Goal: Book appointment/travel/reservation

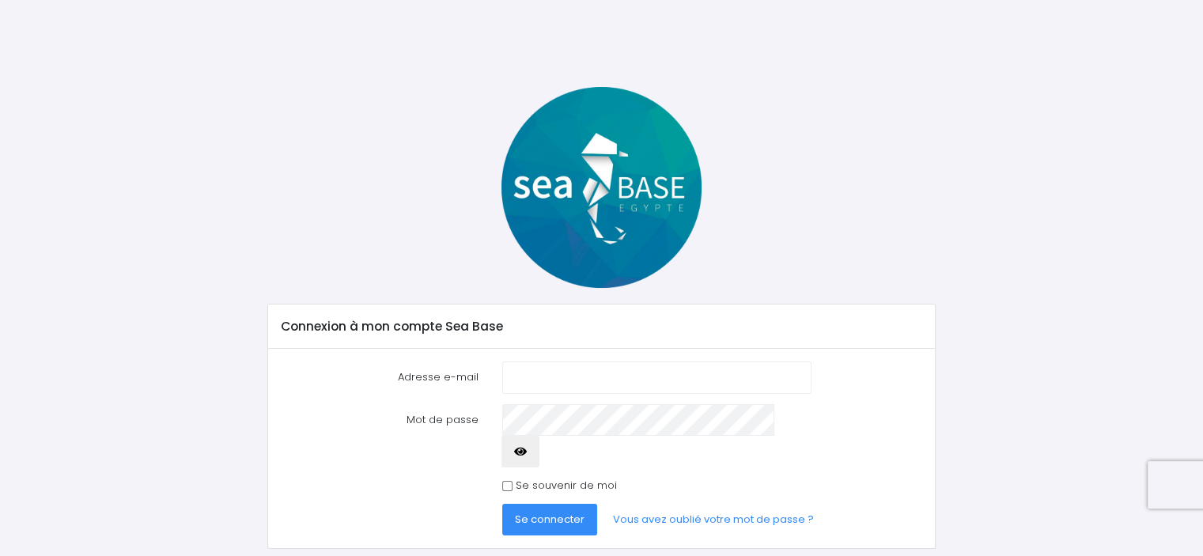
type input "vlelec.lux@gmail.com"
click at [556, 512] on span "Se connecter" at bounding box center [550, 519] width 70 height 15
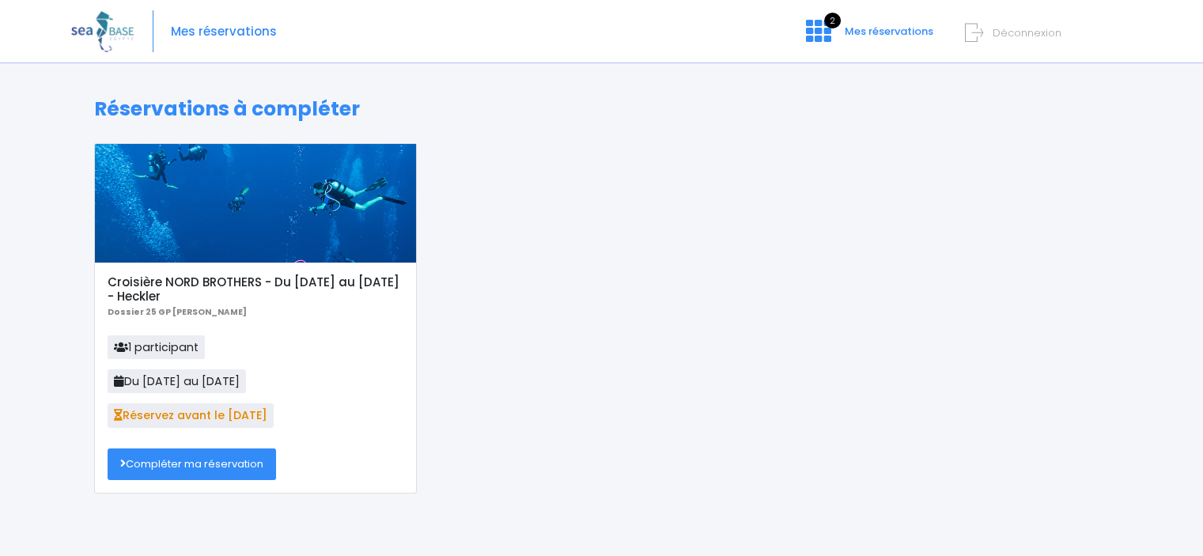
click at [180, 461] on link "Compléter ma réservation" at bounding box center [192, 464] width 168 height 32
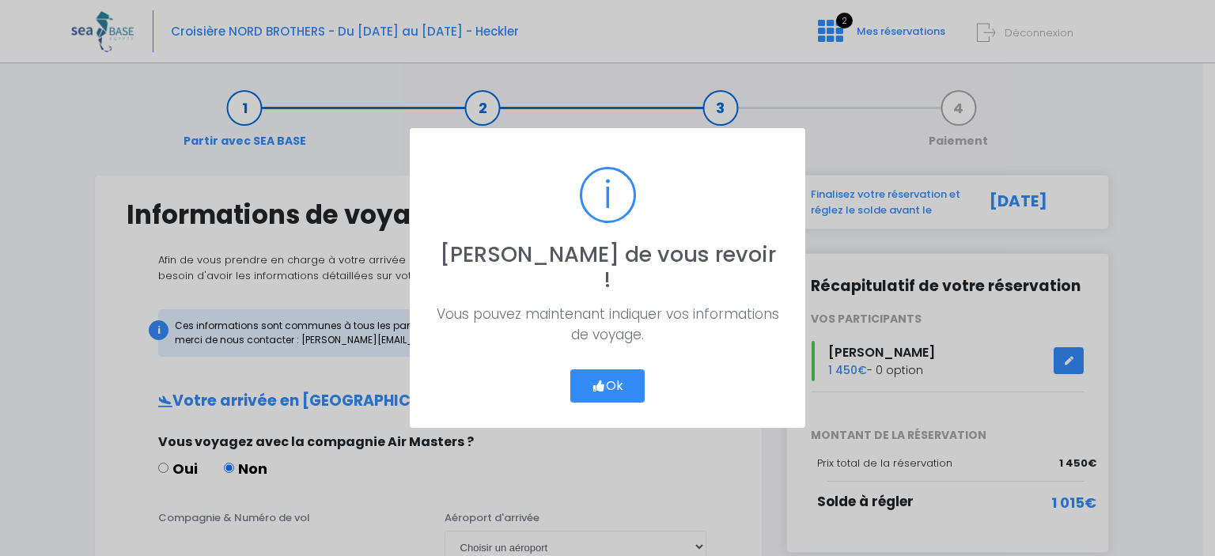
click at [617, 370] on button "Ok" at bounding box center [607, 385] width 74 height 33
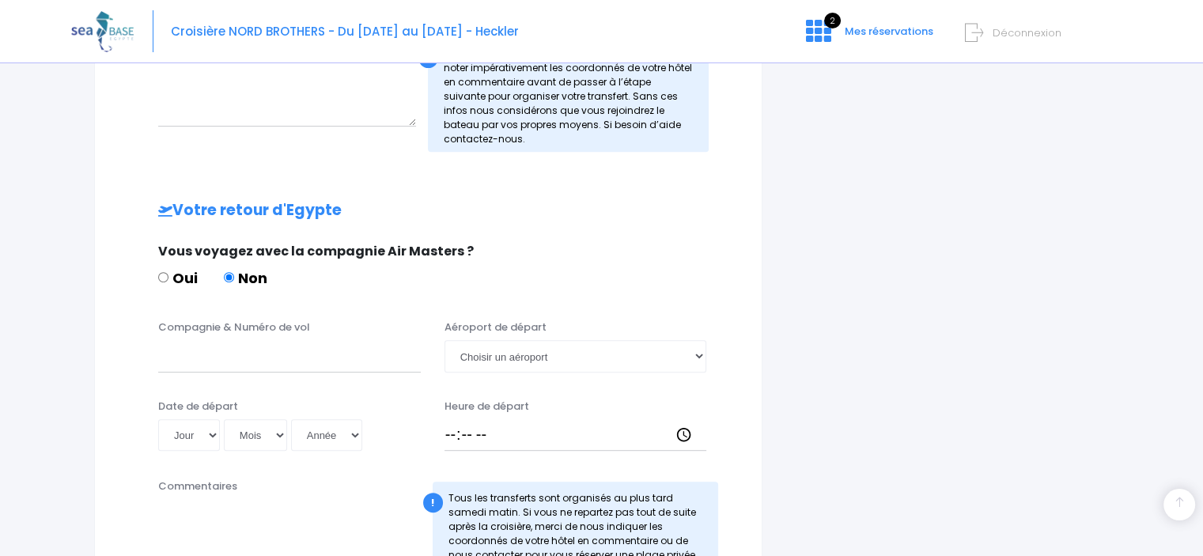
scroll to position [316, 0]
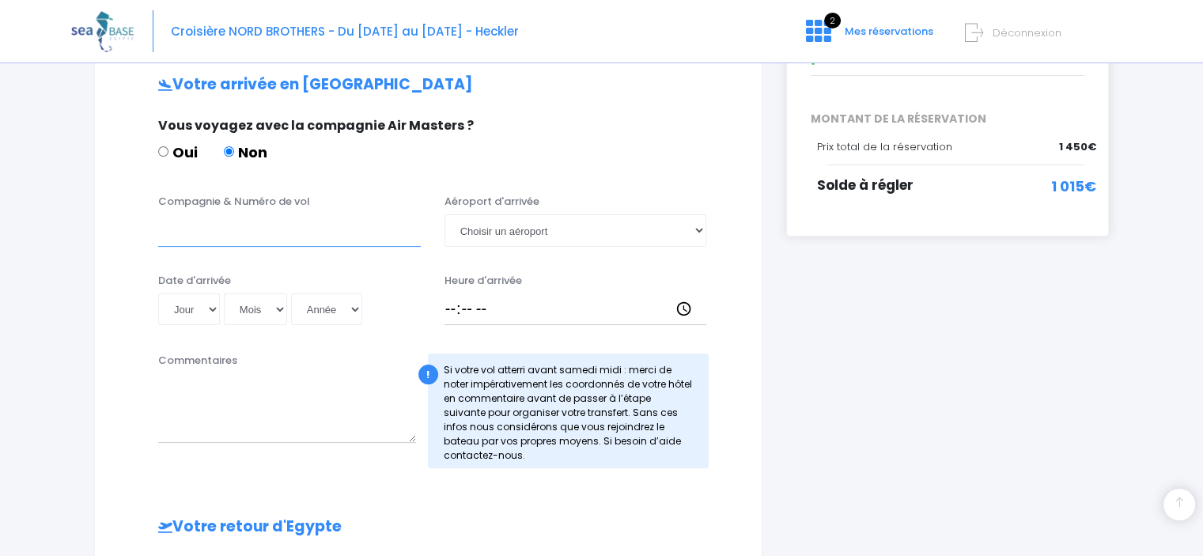
click at [294, 227] on input "Compagnie & Numéro de vol" at bounding box center [289, 230] width 263 height 32
type input "Corendon XR1067"
click at [698, 231] on select "Choisir un aéroport Hurghada Marsa Alam" at bounding box center [576, 230] width 263 height 32
select select "Hurghada"
click at [445, 214] on select "Choisir un aéroport Hurghada Marsa Alam" at bounding box center [576, 230] width 263 height 32
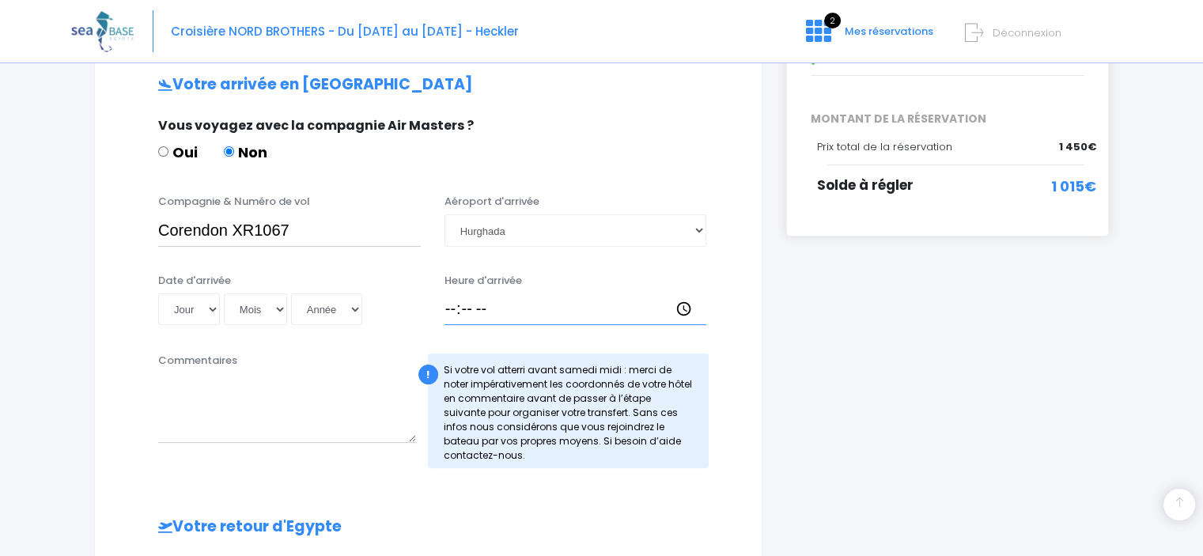
click at [476, 306] on input "Heure d'arrivée" at bounding box center [576, 309] width 263 height 32
type input "20:25"
click at [205, 307] on select "Jour 01 02 03 04 05 06 07 08 09 10 11 12 13 14 15 16 17 18 19 20 21 22 23 24 25…" at bounding box center [189, 309] width 62 height 32
select select "25"
click at [158, 293] on select "Jour 01 02 03 04 05 06 07 08 09 10 11 12 13 14 15 16 17 18 19 20 21 22 23 24 25…" at bounding box center [189, 309] width 62 height 32
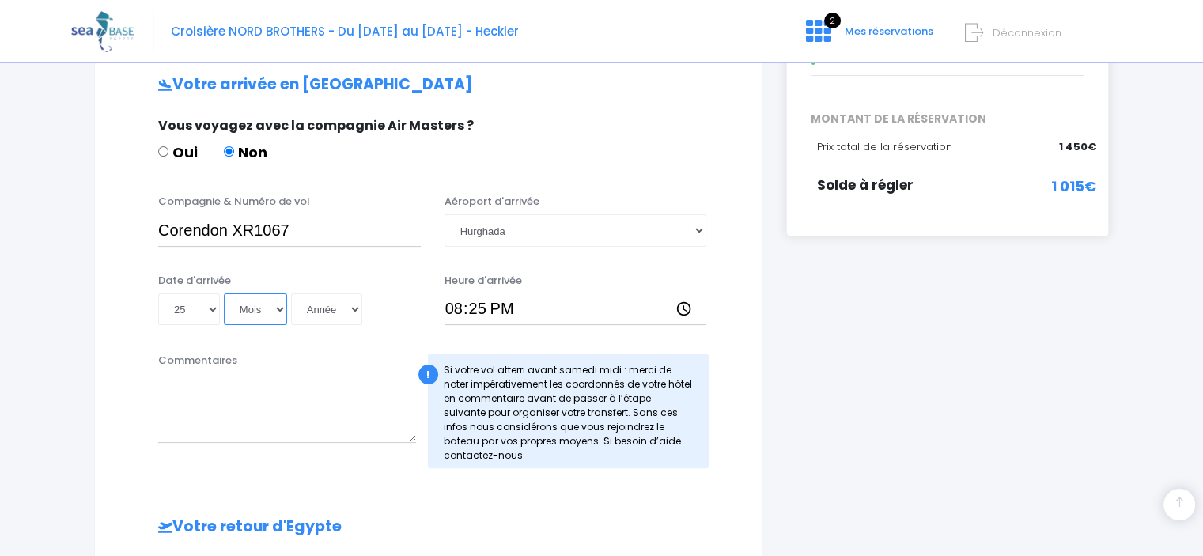
click at [266, 312] on select "Mois 01 02 03 04 05 06 07 08 09 10 11 12" at bounding box center [255, 309] width 63 height 32
select select "10"
click at [224, 293] on select "Mois 01 02 03 04 05 06 07 08 09 10 11 12" at bounding box center [255, 309] width 63 height 32
click at [360, 304] on select "Année 2045 2044 2043 2042 2041 2040 2039 2038 2037 2036 2035 2034 2033 2032 203…" at bounding box center [326, 309] width 71 height 32
select select "2025"
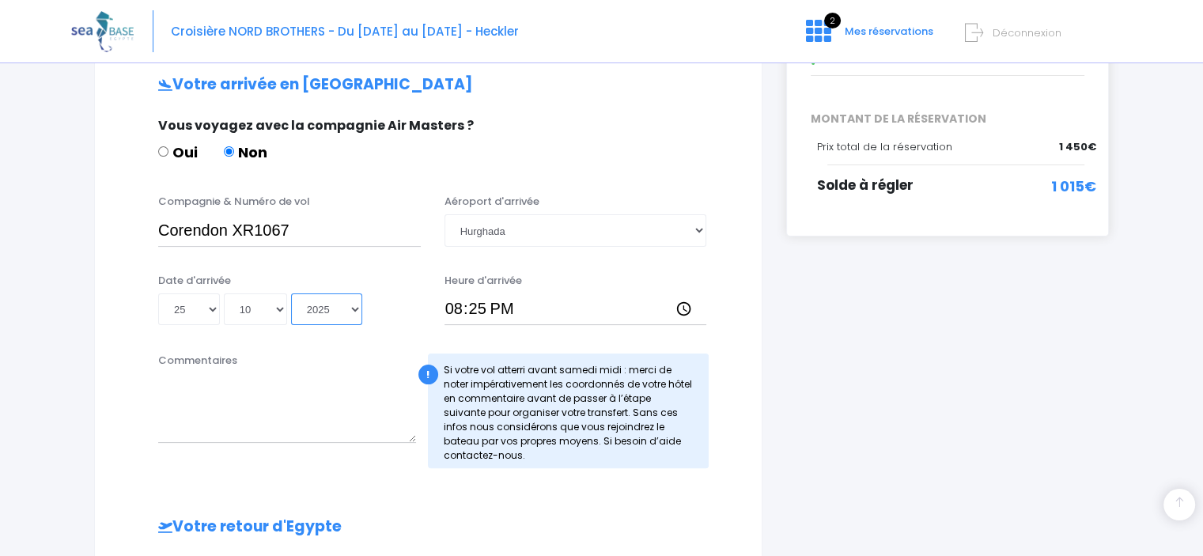
click at [291, 293] on select "Année 2045 2044 2043 2042 2041 2040 2039 2038 2037 2036 2035 2034 2033 2032 203…" at bounding box center [326, 309] width 71 height 32
type input "2025-10-25"
drag, startPoint x: 234, startPoint y: 230, endPoint x: 301, endPoint y: 231, distance: 67.2
click at [304, 234] on input "Corendon XR1067" at bounding box center [289, 230] width 263 height 32
click at [265, 279] on div "Date d'arrivée Jour 01 02 03 04 05 06 07 08 09 10 11 12 13 14 15 16 17 18 19 20…" at bounding box center [289, 299] width 286 height 53
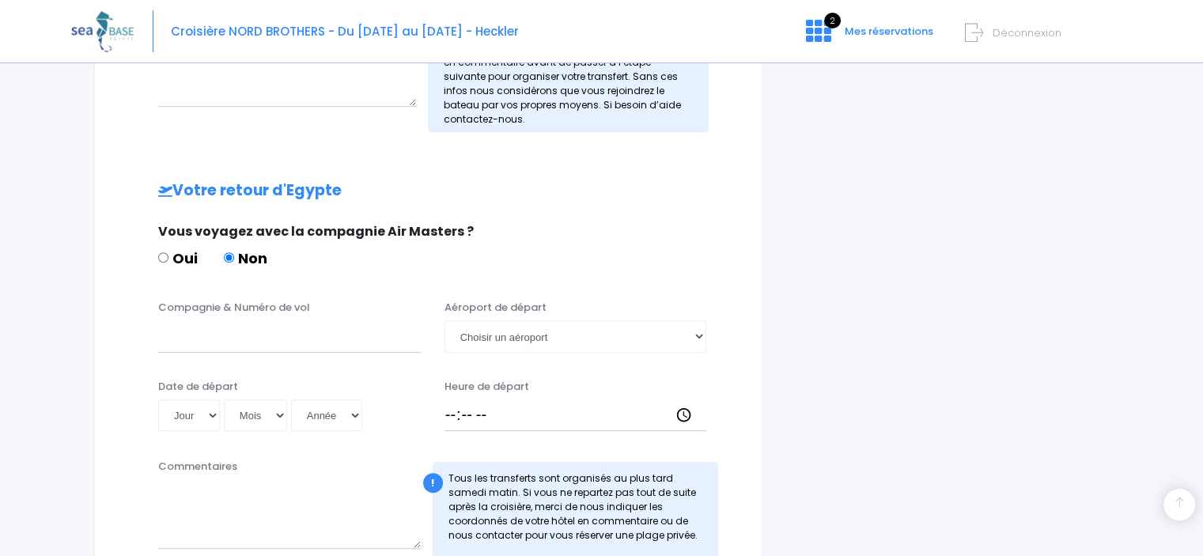
scroll to position [712, 0]
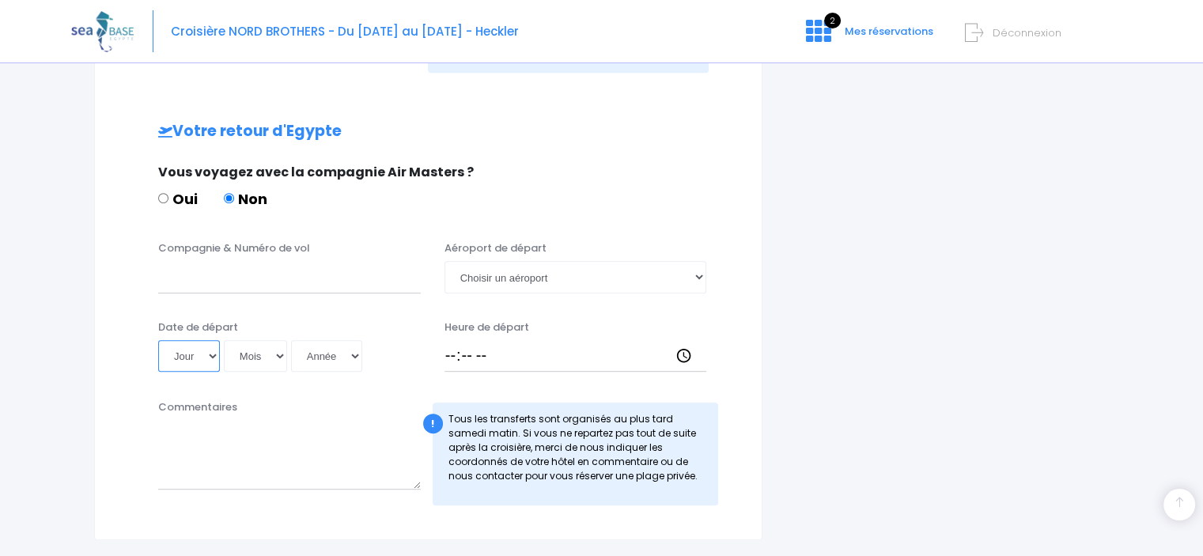
click at [212, 355] on select "Jour 01 02 03 04 05 06 07 08 09 10 11 12 13 14 15 16 17 18 19 20 21 22 23 24 25…" at bounding box center [189, 356] width 62 height 32
select select "01"
click at [158, 340] on select "Jour 01 02 03 04 05 06 07 08 09 10 11 12 13 14 15 16 17 18 19 20 21 22 23 24 25…" at bounding box center [189, 356] width 62 height 32
click at [268, 357] on select "Mois 01 02 03 04 05 06 07 08 09 10 11 12" at bounding box center [255, 356] width 63 height 32
select select "11"
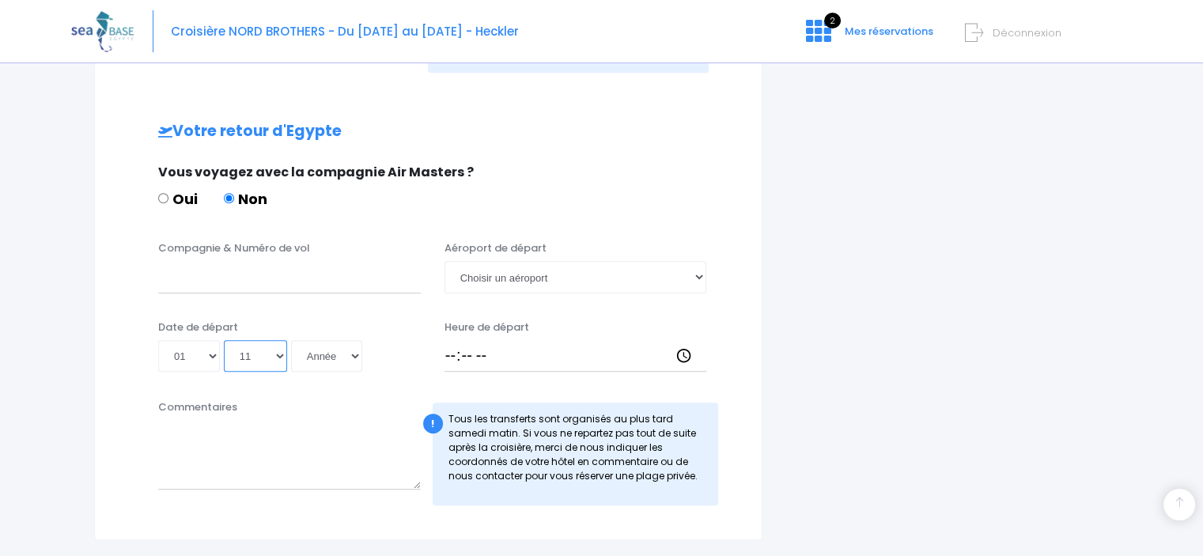
click at [224, 340] on select "Mois 01 02 03 04 05 06 07 08 09 10 11 12" at bounding box center [255, 356] width 63 height 32
click at [332, 365] on select "Année 2045 2044 2043 2042 2041 2040 2039 2038 2037 2036 2035 2034 2033 2032 203…" at bounding box center [326, 356] width 71 height 32
select select "2025"
click at [291, 340] on select "Année 2045 2044 2043 2042 2041 2040 2039 2038 2037 2036 2035 2034 2033 2032 203…" at bounding box center [326, 356] width 71 height 32
type input "2025-11-01"
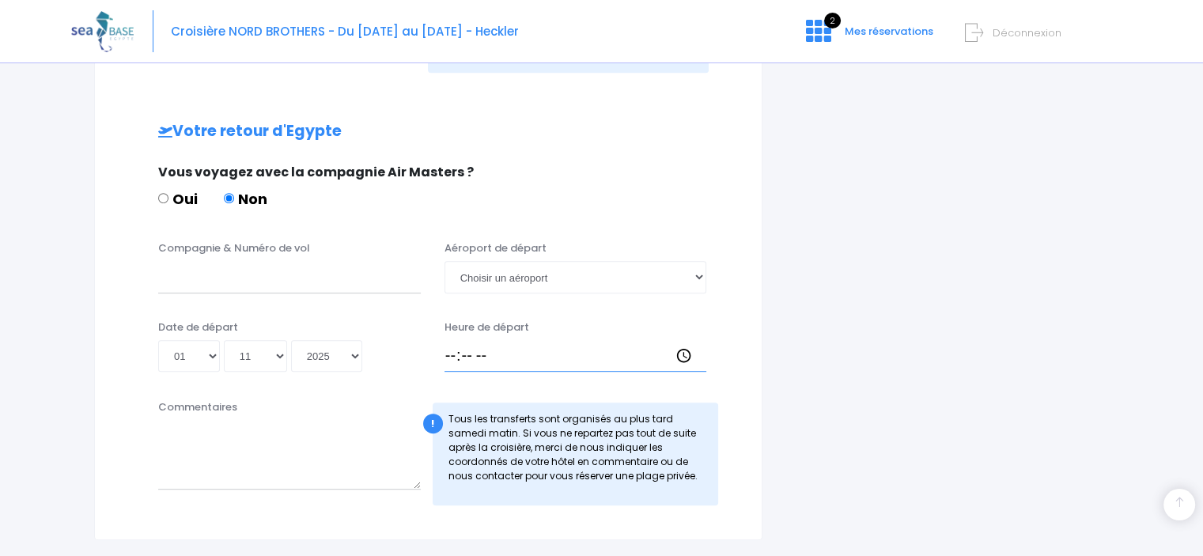
click at [509, 358] on input "Heure de départ" at bounding box center [576, 356] width 263 height 32
type input "15:00"
click at [299, 274] on input "Compagnie & Numéro de vol" at bounding box center [289, 277] width 263 height 32
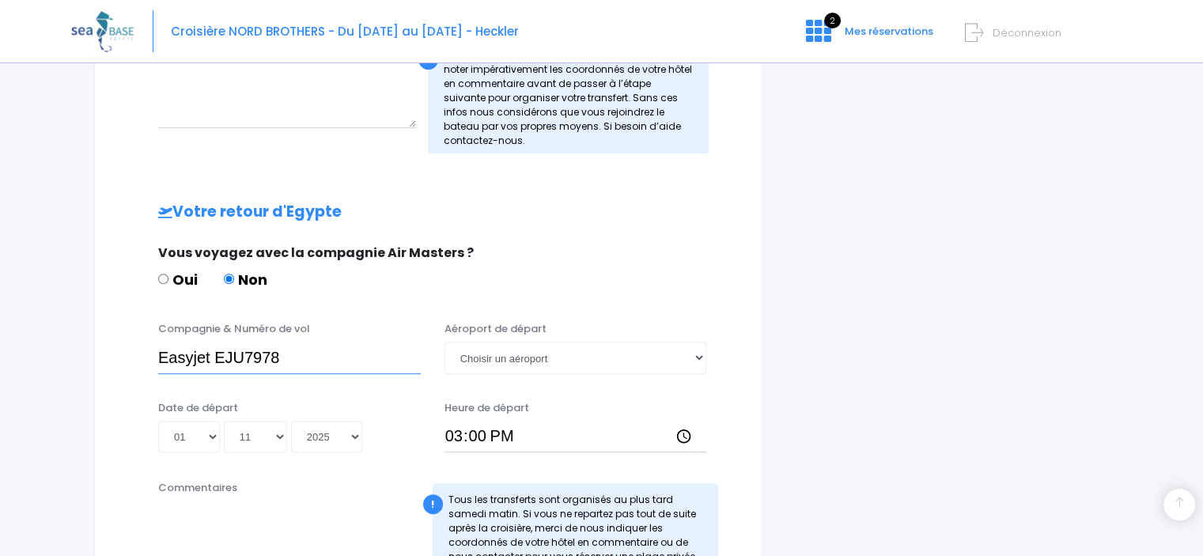
scroll to position [633, 0]
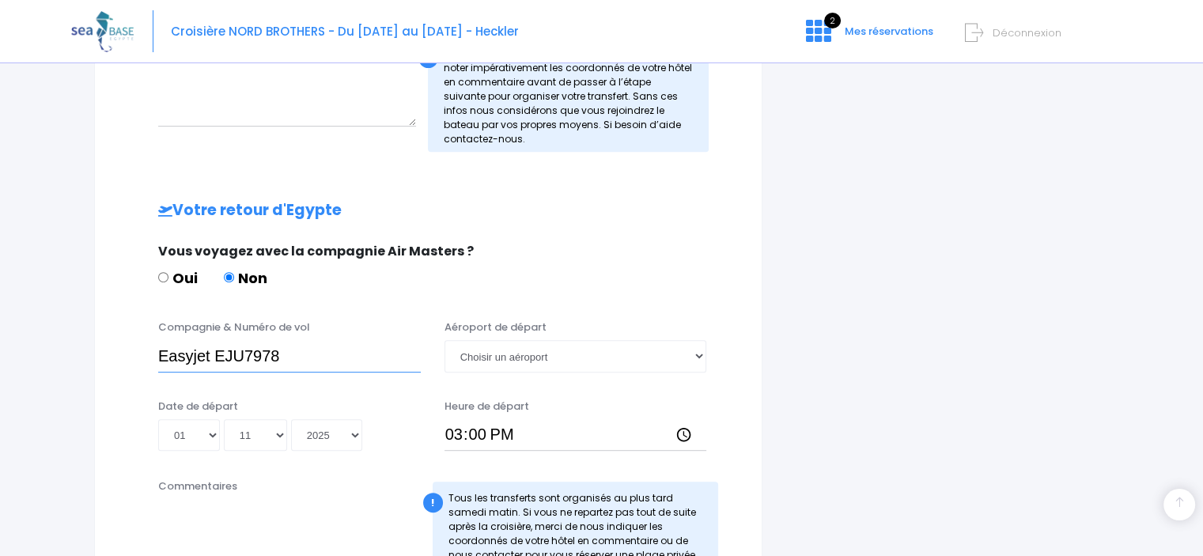
type input "Easyjet EJU7978"
click at [691, 355] on select "Choisir un aéroport Hurghada Marsa Alam" at bounding box center [576, 356] width 263 height 32
select select "Hurghada"
click at [445, 340] on select "Choisir un aéroport Hurghada Marsa Alam" at bounding box center [576, 356] width 263 height 32
click at [821, 395] on div "i Finalisez votre réservation et réglez le solde avant le 26/08/2025 Récapitula…" at bounding box center [947, 80] width 346 height 1077
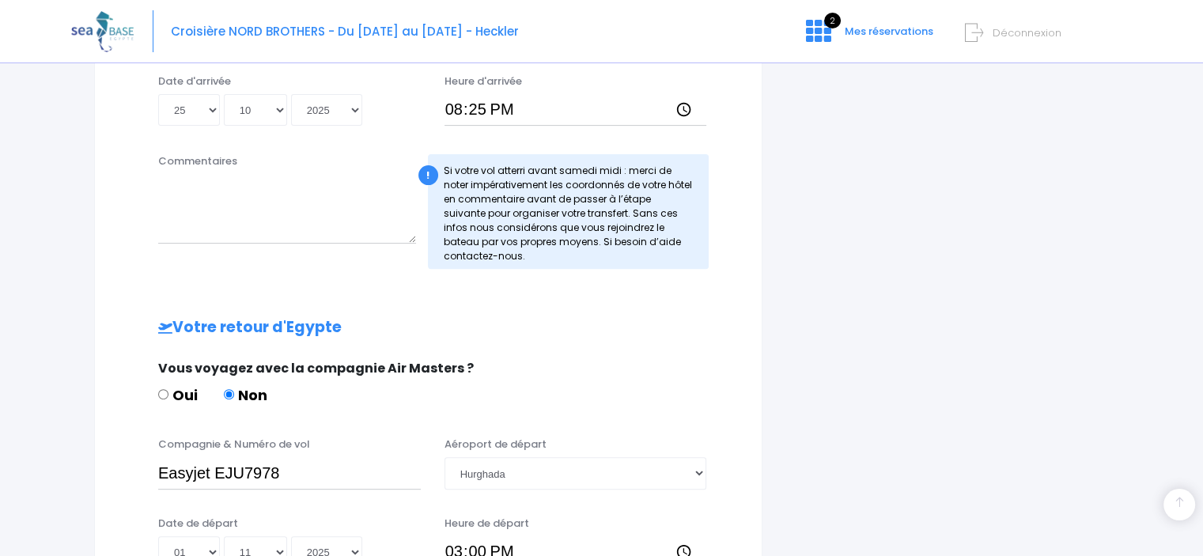
scroll to position [832, 0]
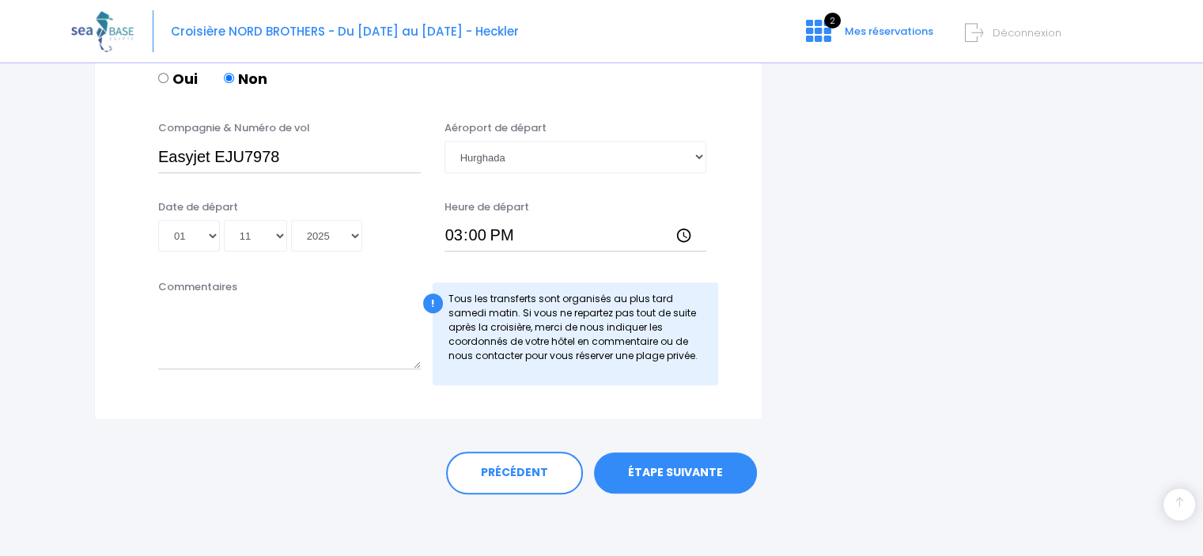
click at [645, 471] on link "ÉTAPE SUIVANTE" at bounding box center [675, 472] width 163 height 41
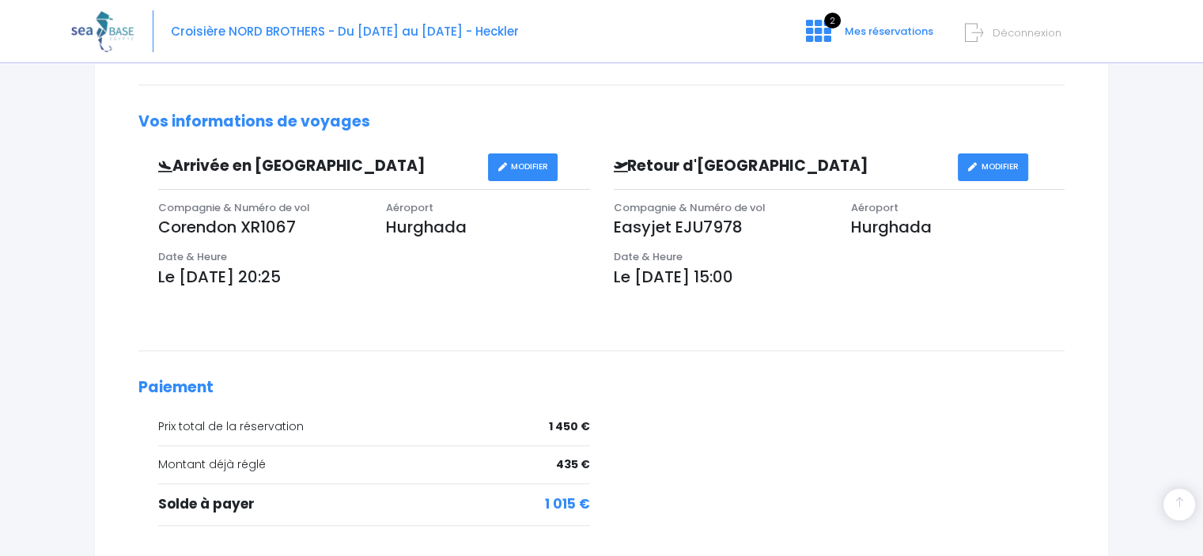
scroll to position [395, 0]
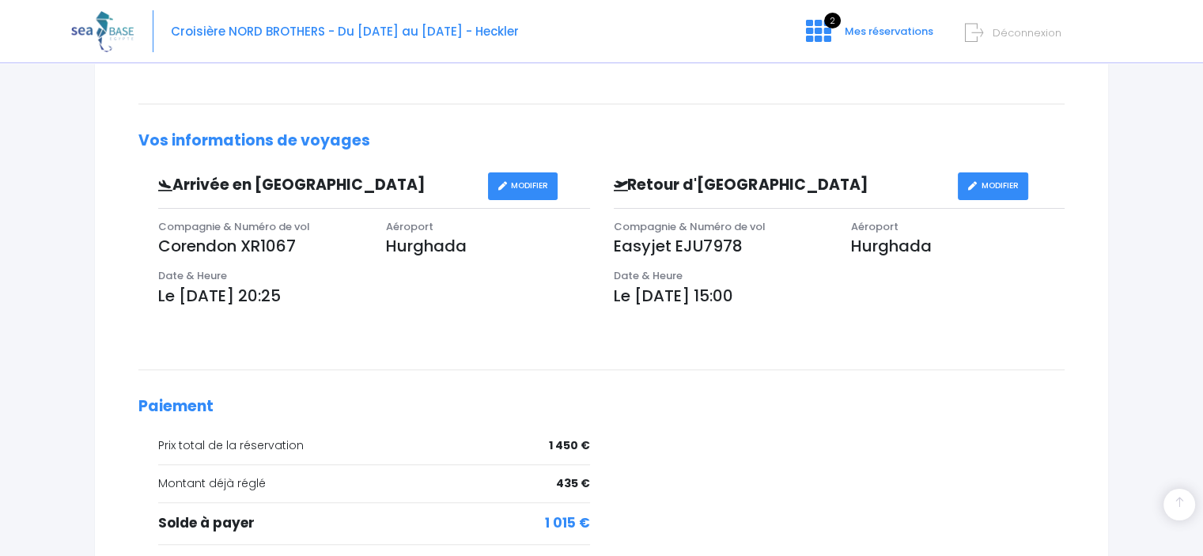
click at [1041, 377] on div "Vous arrivez à la dernière étape de votre réservation, votre départ est proche.…" at bounding box center [602, 206] width 950 height 698
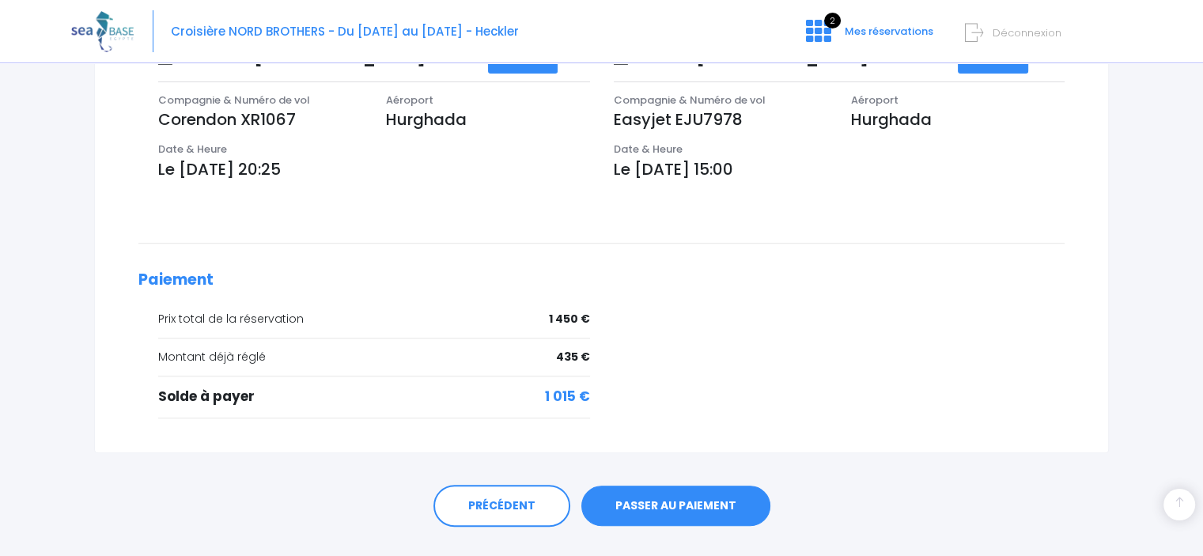
scroll to position [554, 0]
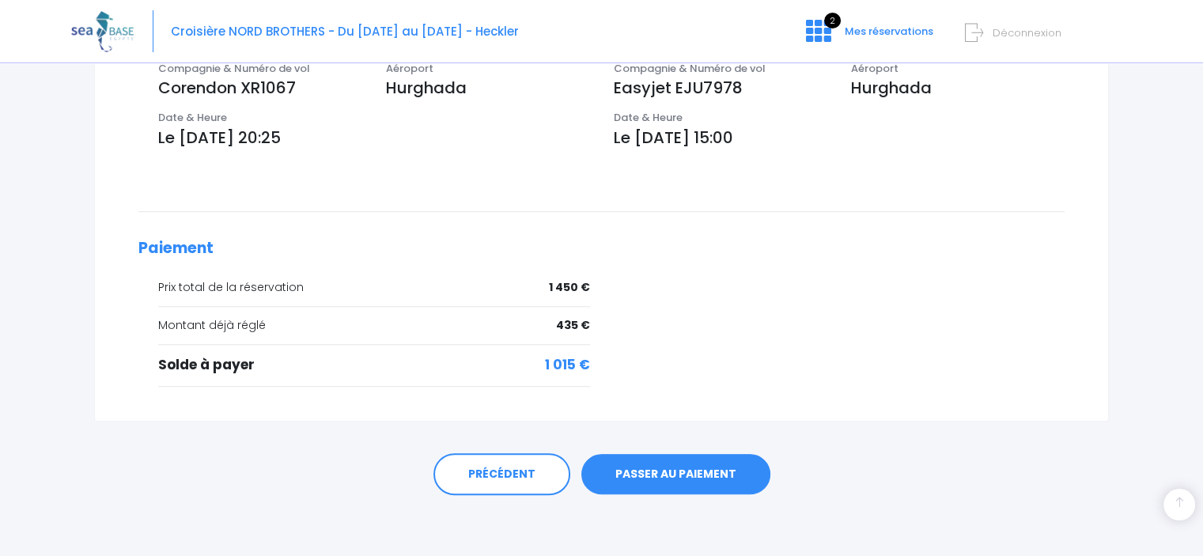
click at [707, 479] on link "PASSER AU PAIEMENT" at bounding box center [675, 474] width 189 height 41
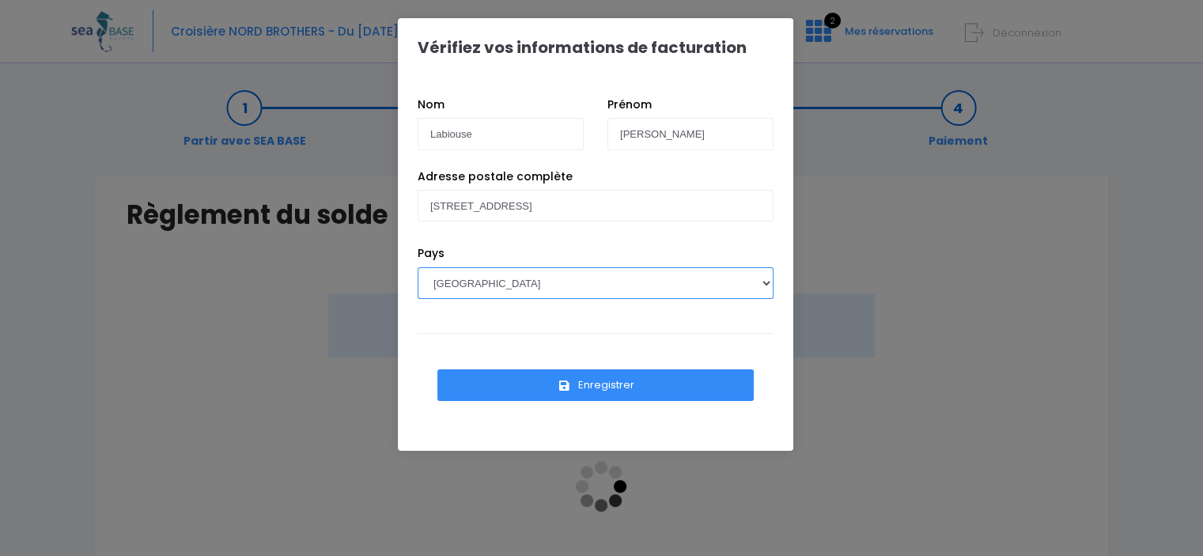
click at [760, 278] on select "AFGHANISTAN AFRIQUE DU SUD ÅLAND, ÎLES ALBANIE ALGÉRIE ALLEMAGNE ANDORRE ANGOLA…" at bounding box center [596, 283] width 356 height 32
select select "BE"
click at [418, 267] on select "AFGHANISTAN AFRIQUE DU SUD ÅLAND, ÎLES ALBANIE ALGÉRIE ALLEMAGNE ANDORRE ANGOLA…" at bounding box center [596, 283] width 356 height 32
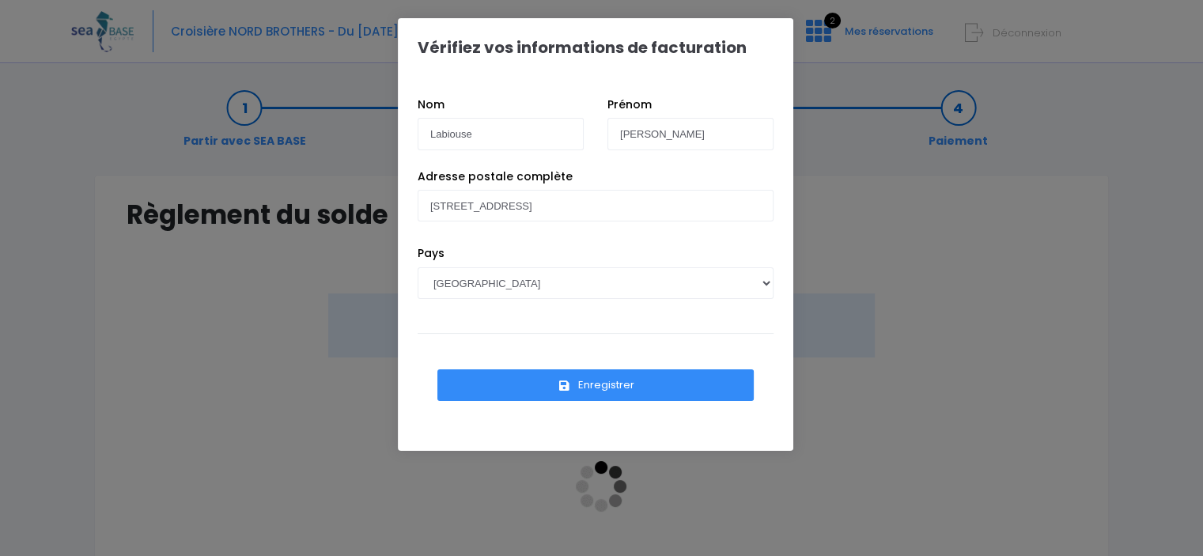
click at [766, 322] on div "Pays AFGHANISTAN AFRIQUE DU SUD ÅLAND, ÎLES ALBANIE ALGÉRIE ALLEMAGNE ANDORRE A…" at bounding box center [596, 284] width 380 height 78
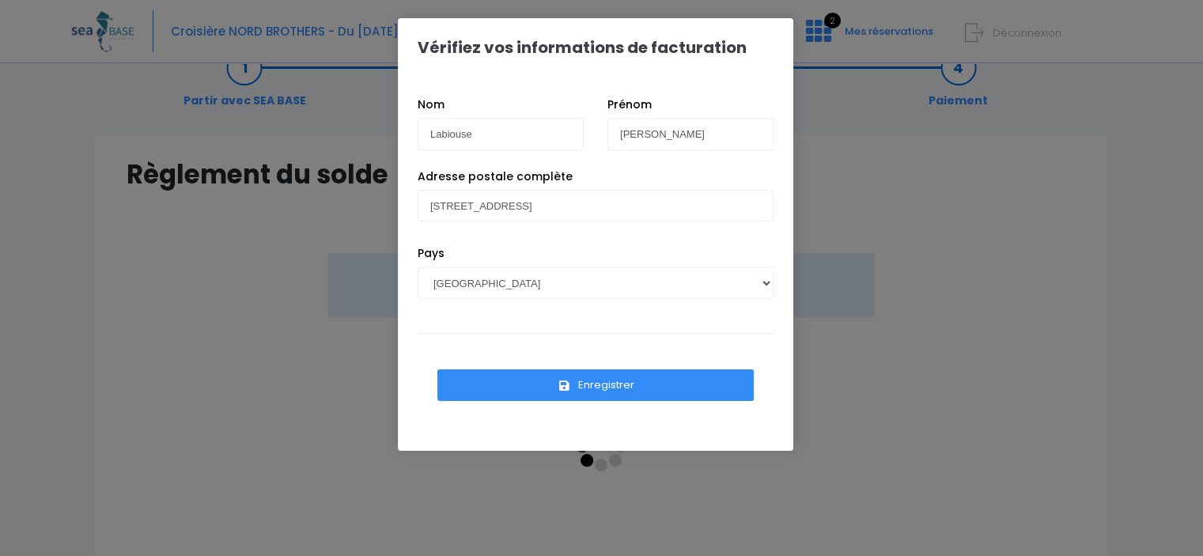
scroll to position [79, 0]
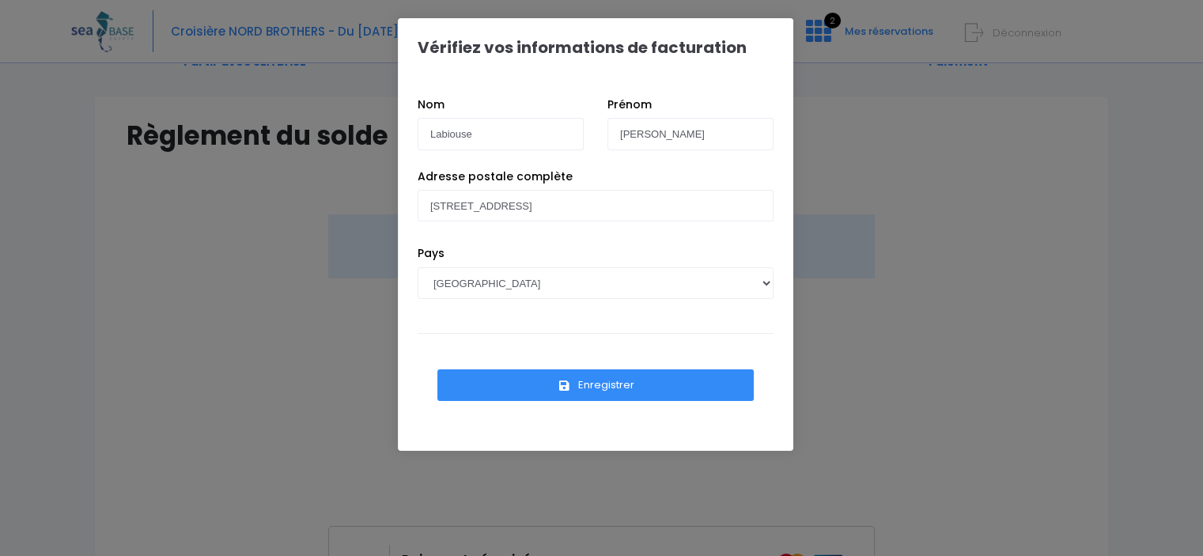
click at [618, 383] on button "Enregistrer" at bounding box center [595, 385] width 316 height 32
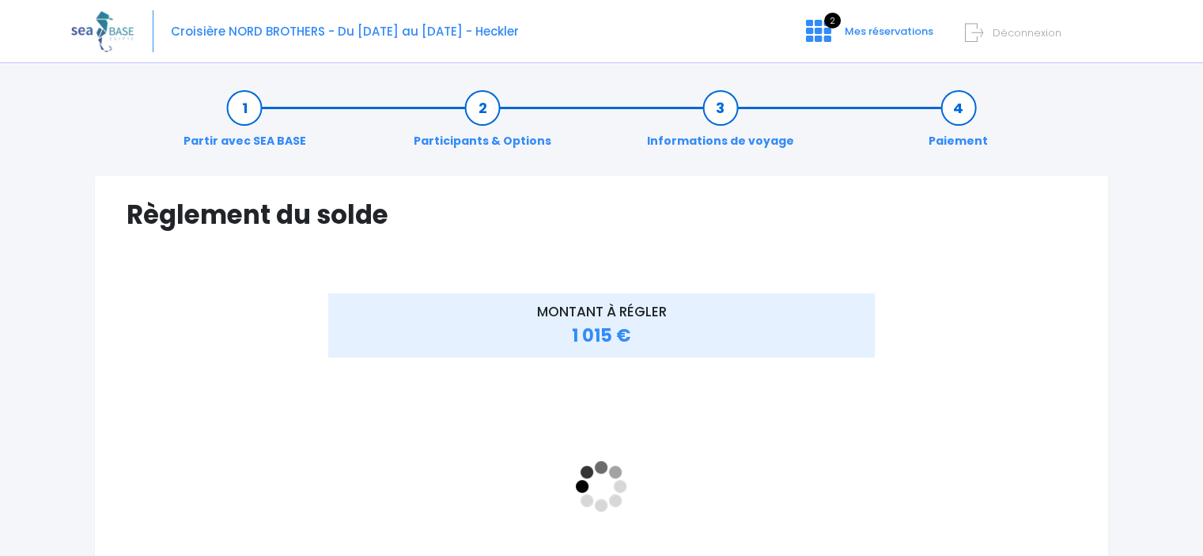
drag, startPoint x: 1014, startPoint y: 300, endPoint x: 956, endPoint y: 279, distance: 61.3
click at [1012, 301] on div "MONTANT À RÉGLER 1 015 €" at bounding box center [602, 499] width 950 height 412
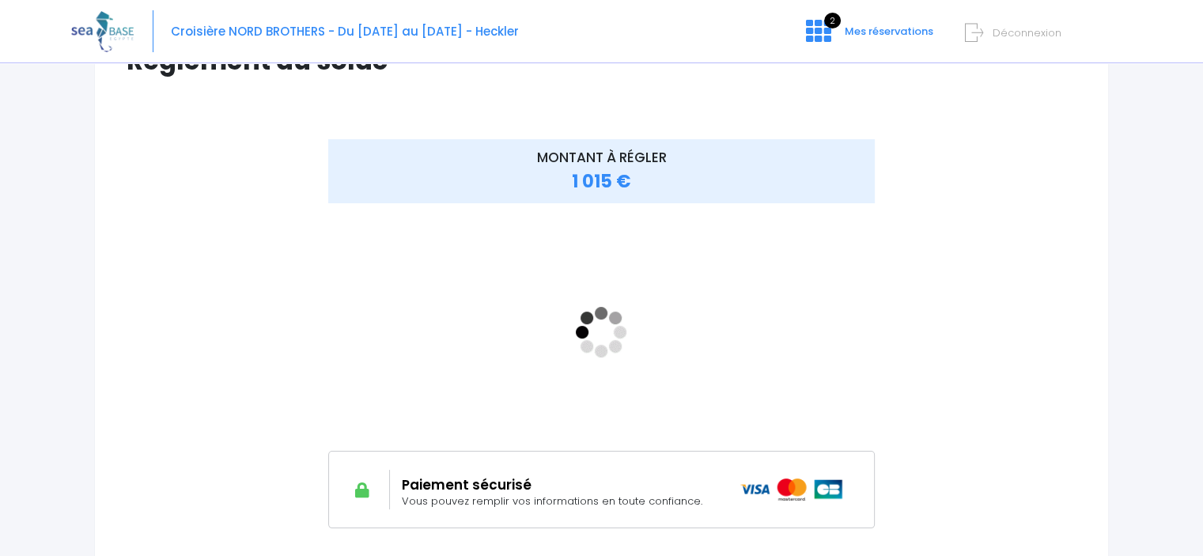
scroll to position [158, 0]
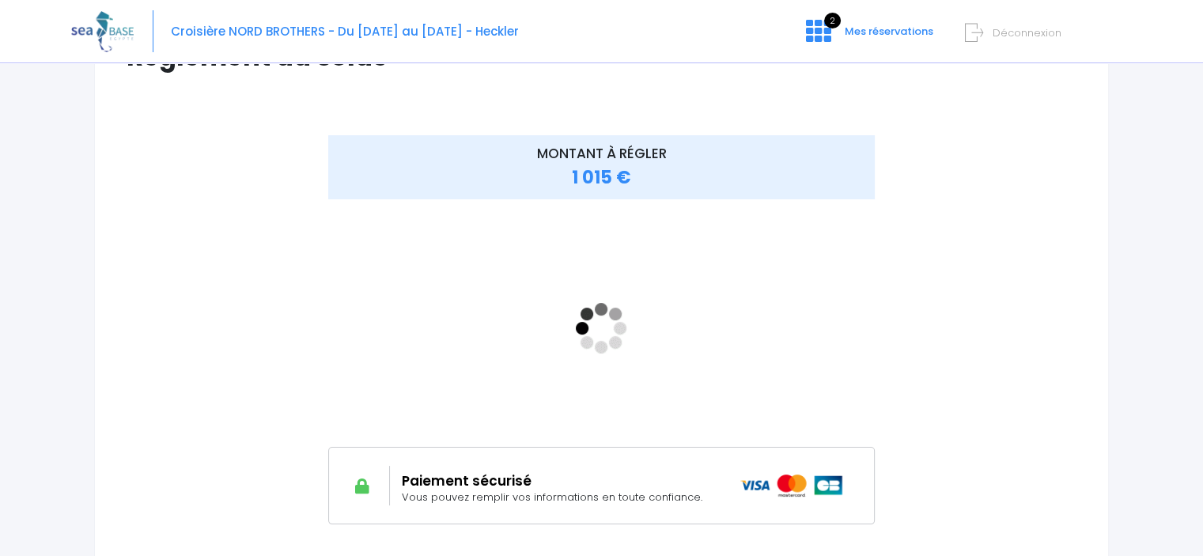
click at [921, 361] on div "MONTANT À RÉGLER 1 015 €" at bounding box center [602, 341] width 950 height 412
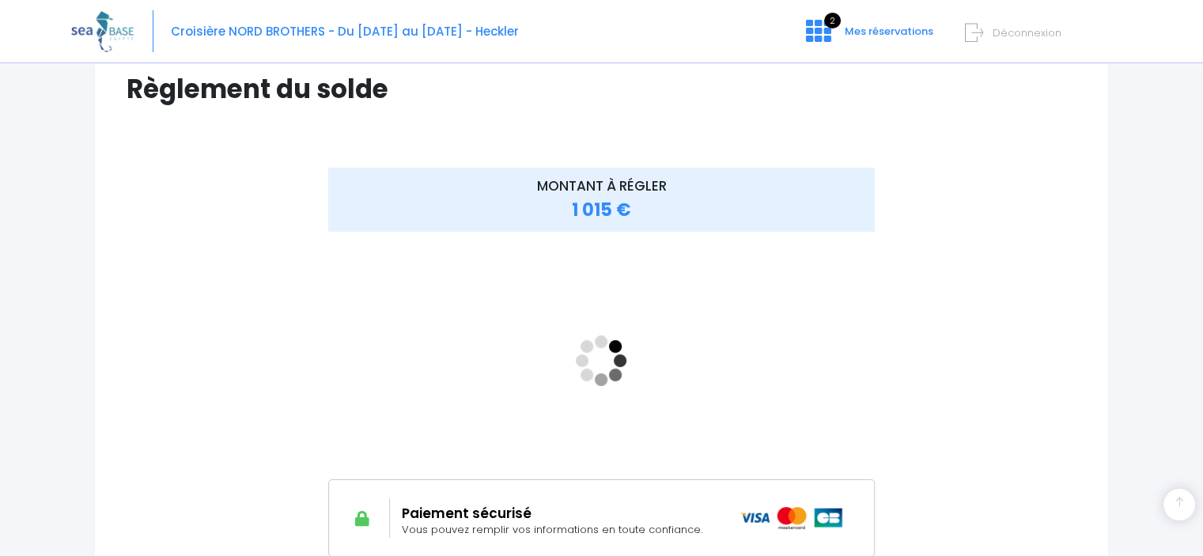
scroll to position [0, 0]
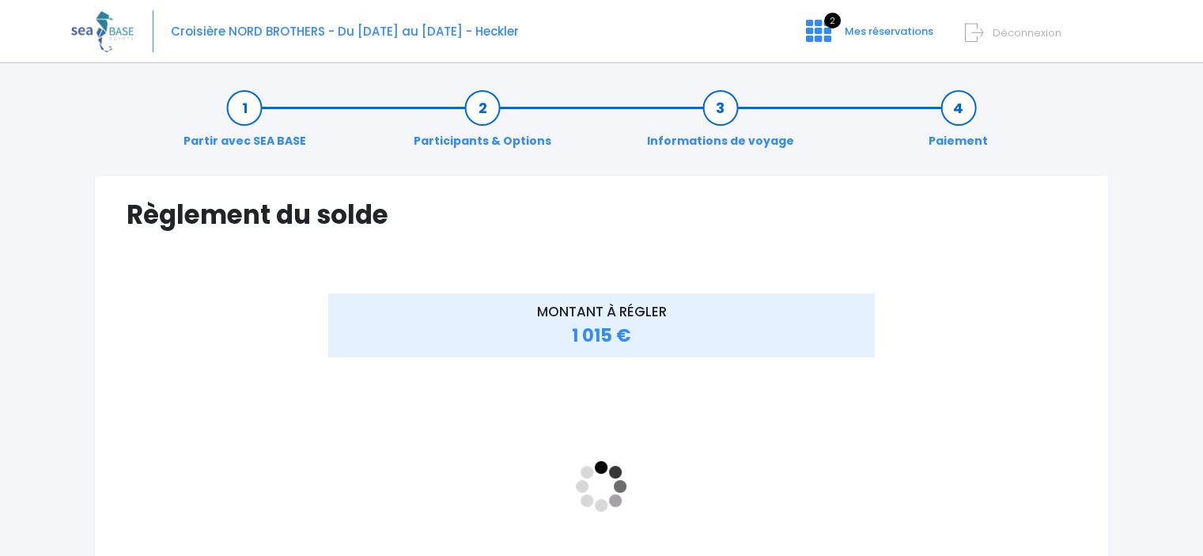
click at [740, 348] on div "MONTANT À RÉGLER 1 015 €" at bounding box center [601, 325] width 547 height 64
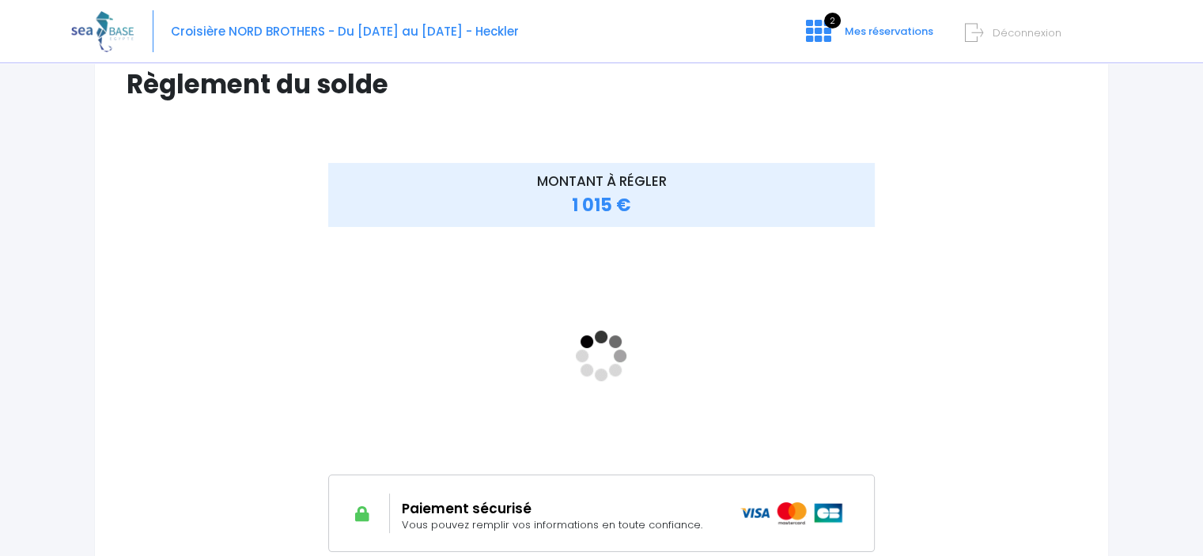
scroll to position [158, 0]
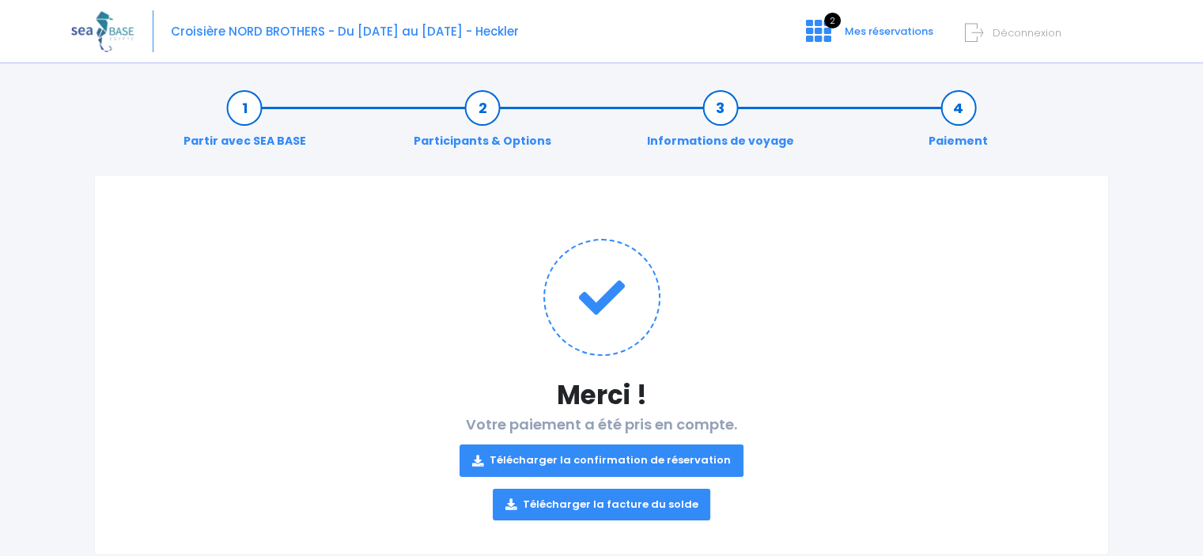
scroll to position [37, 0]
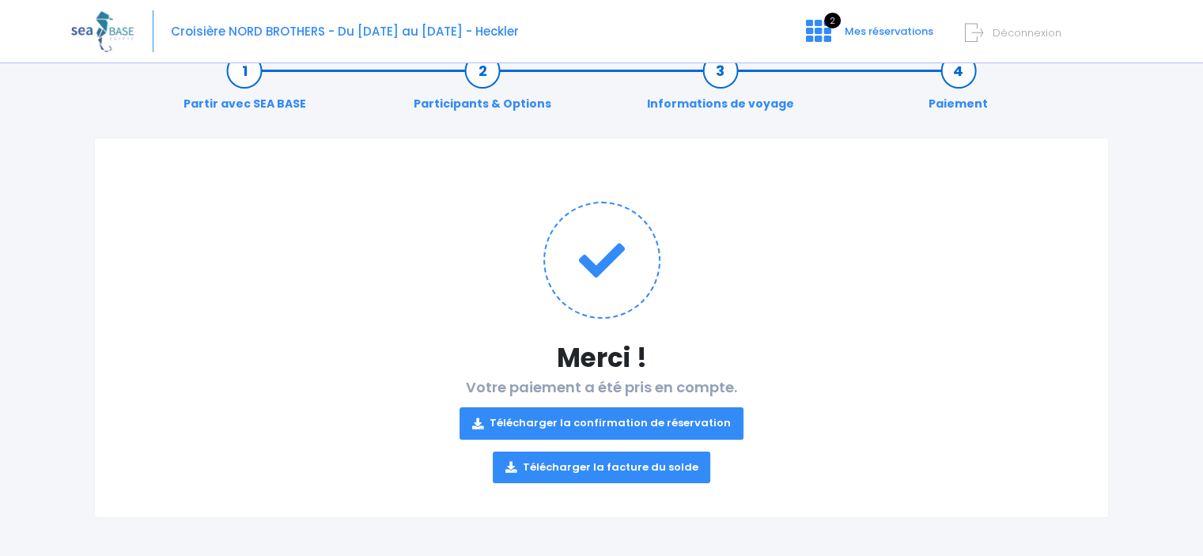
click at [483, 424] on icon at bounding box center [477, 424] width 11 height 0
click at [516, 467] on icon at bounding box center [510, 467] width 11 height 0
